Goal: Understand site structure: Understand site structure

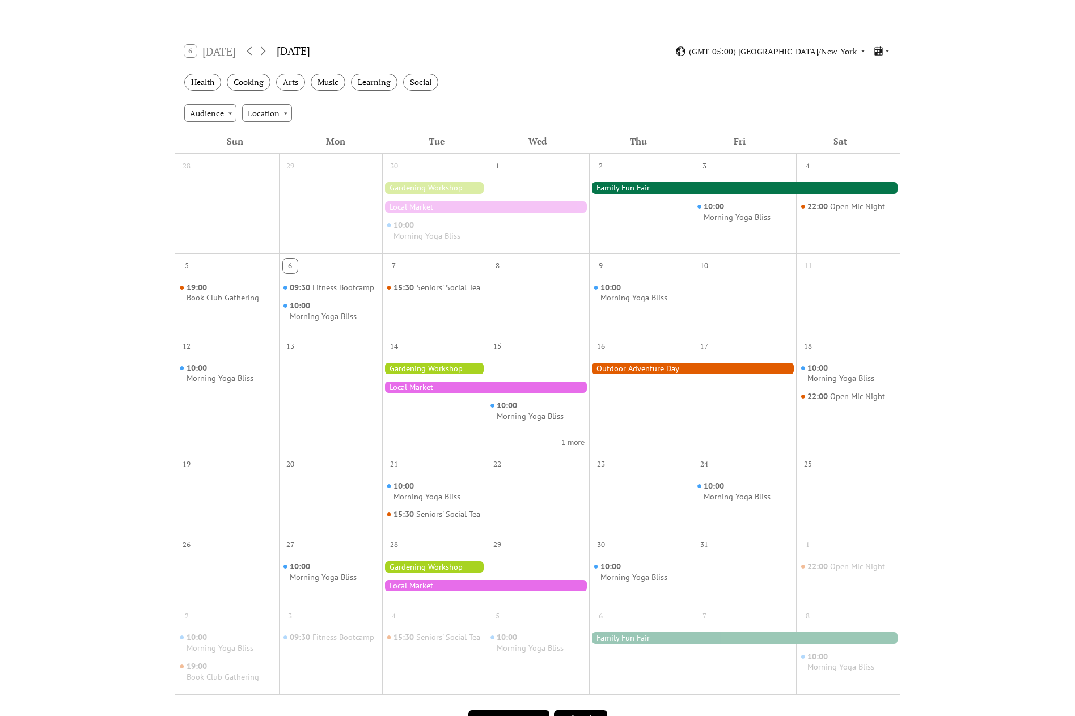
scroll to position [170, 0]
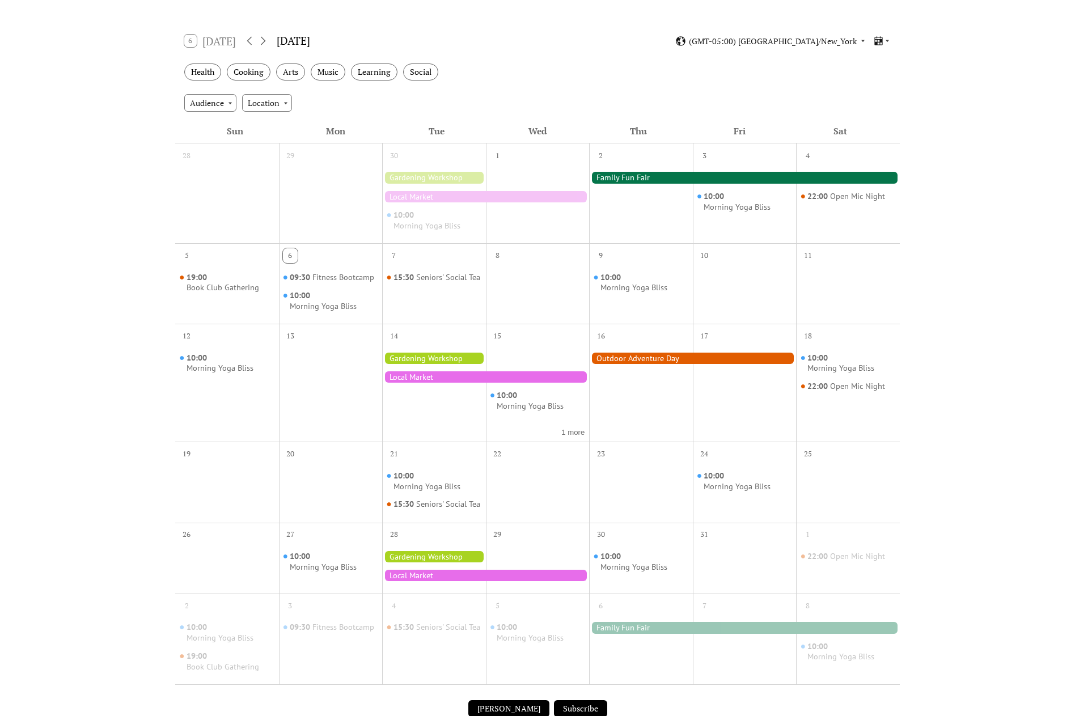
click at [631, 175] on div at bounding box center [744, 177] width 311 height 11
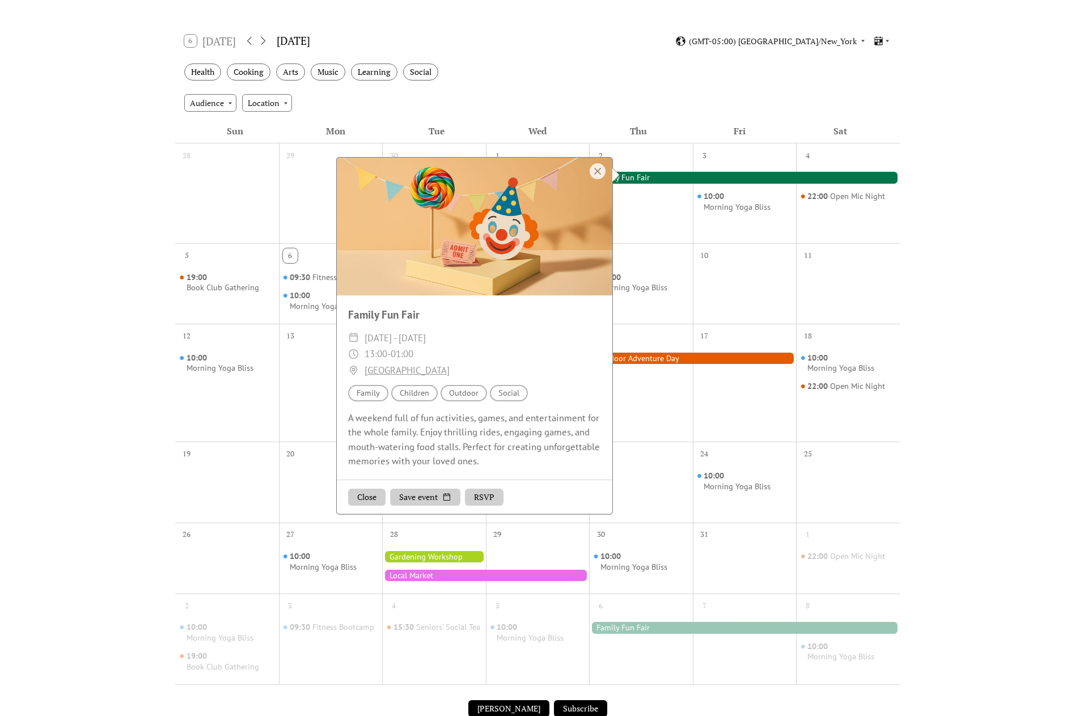
click at [984, 260] on div "Events Calendar Demo Loading the Events Calendar..." at bounding box center [537, 335] width 1075 height 906
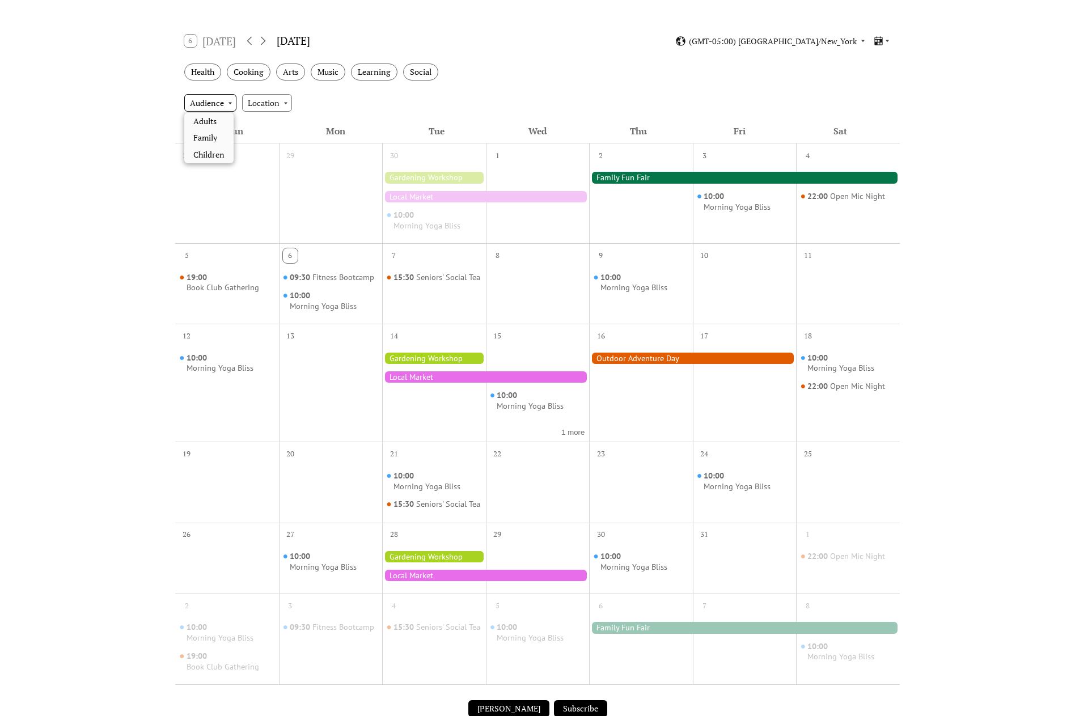
click at [229, 101] on div "Audience" at bounding box center [210, 102] width 52 height 17
click at [285, 103] on div "Location" at bounding box center [267, 102] width 50 height 17
click at [820, 57] on div "Health Cooking Arts Music Learning Social" at bounding box center [537, 72] width 724 height 31
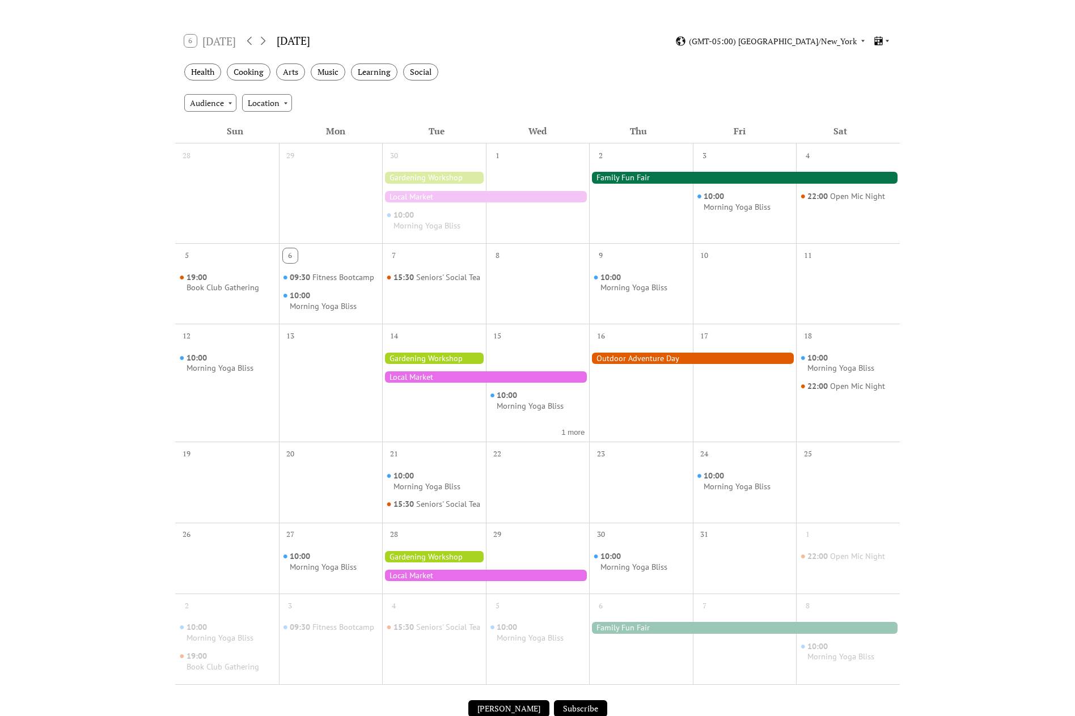
click at [883, 41] on icon at bounding box center [878, 41] width 11 height 11
click at [885, 39] on icon at bounding box center [887, 40] width 7 height 7
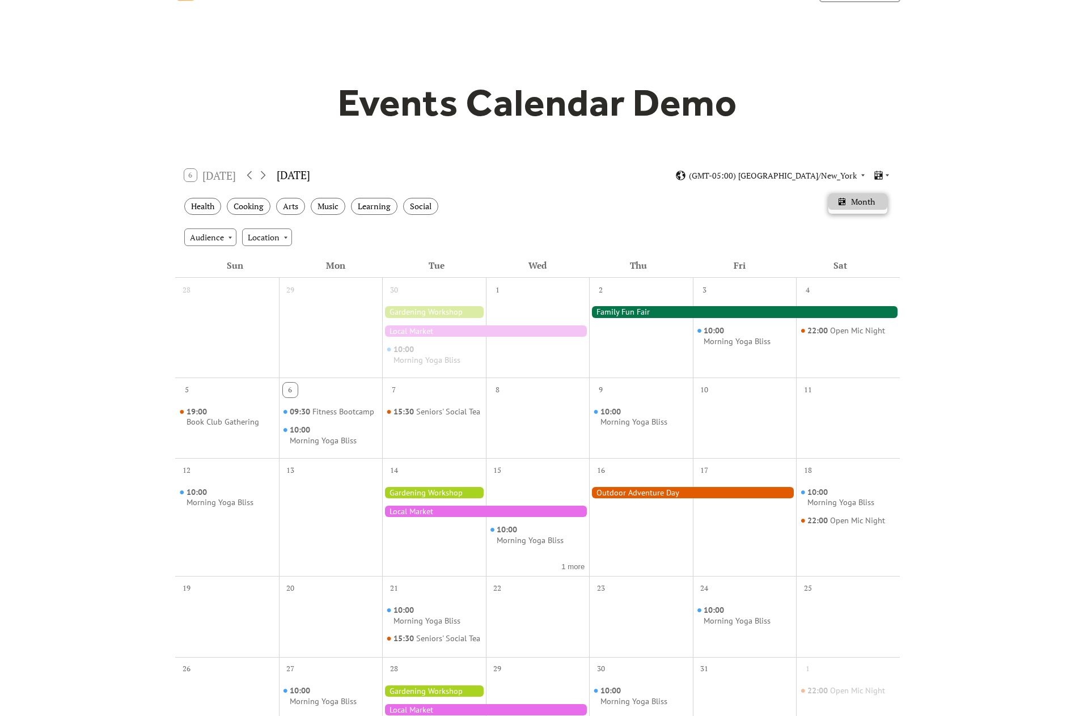
scroll to position [0, 0]
